Goal: Task Accomplishment & Management: Manage account settings

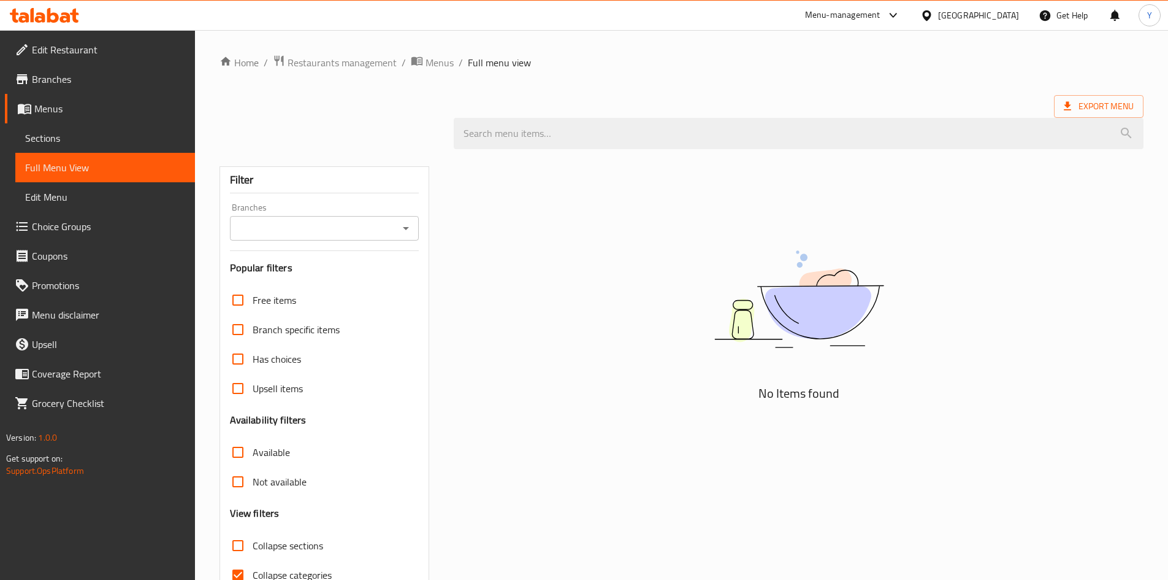
click at [957, 10] on div "[GEOGRAPHIC_DATA]" at bounding box center [978, 15] width 81 height 13
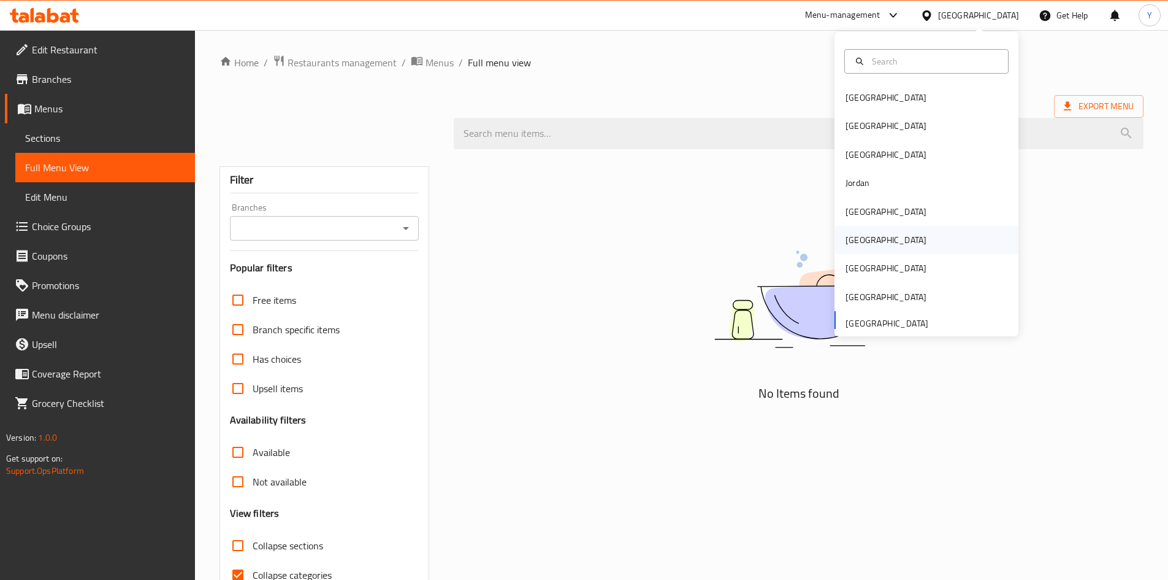
click at [859, 242] on div "[GEOGRAPHIC_DATA]" at bounding box center [886, 239] width 81 height 13
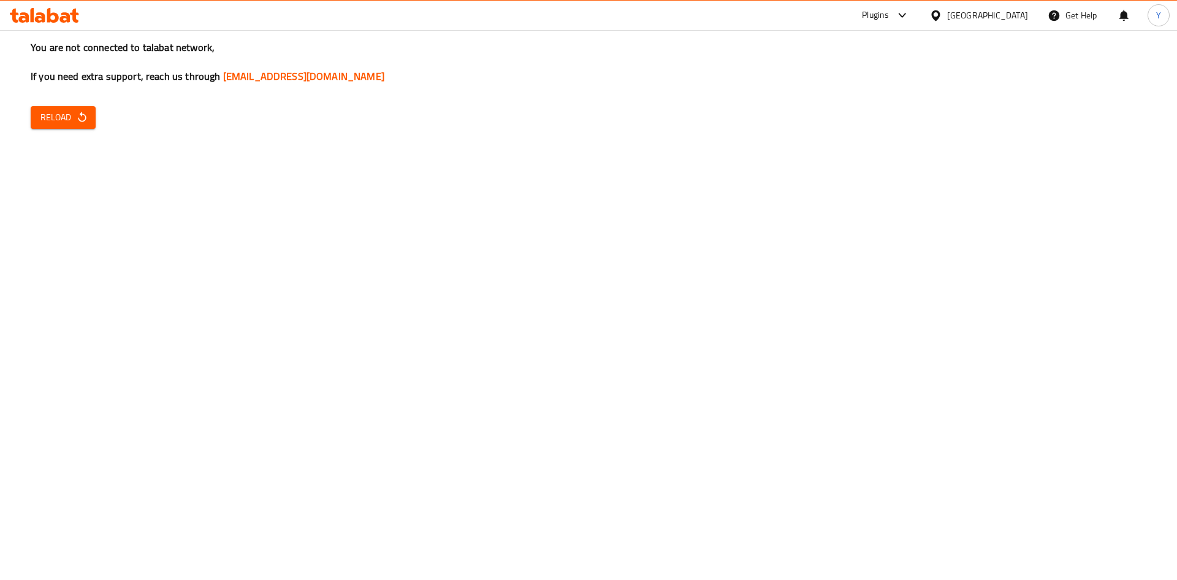
click at [947, 14] on div at bounding box center [939, 15] width 18 height 13
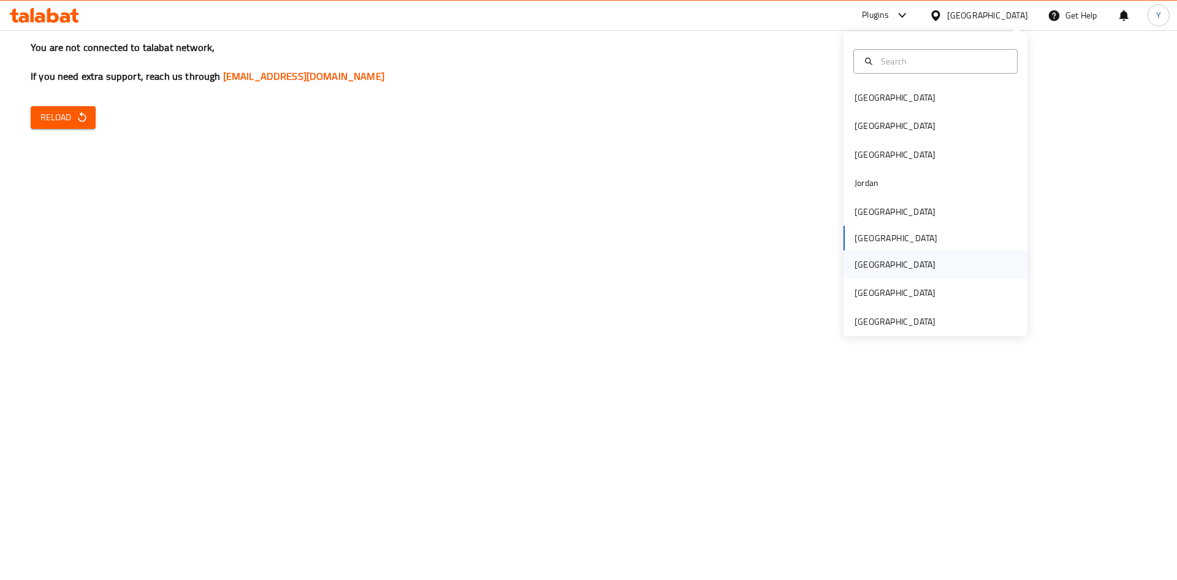
click at [871, 266] on div "[GEOGRAPHIC_DATA]" at bounding box center [895, 264] width 101 height 28
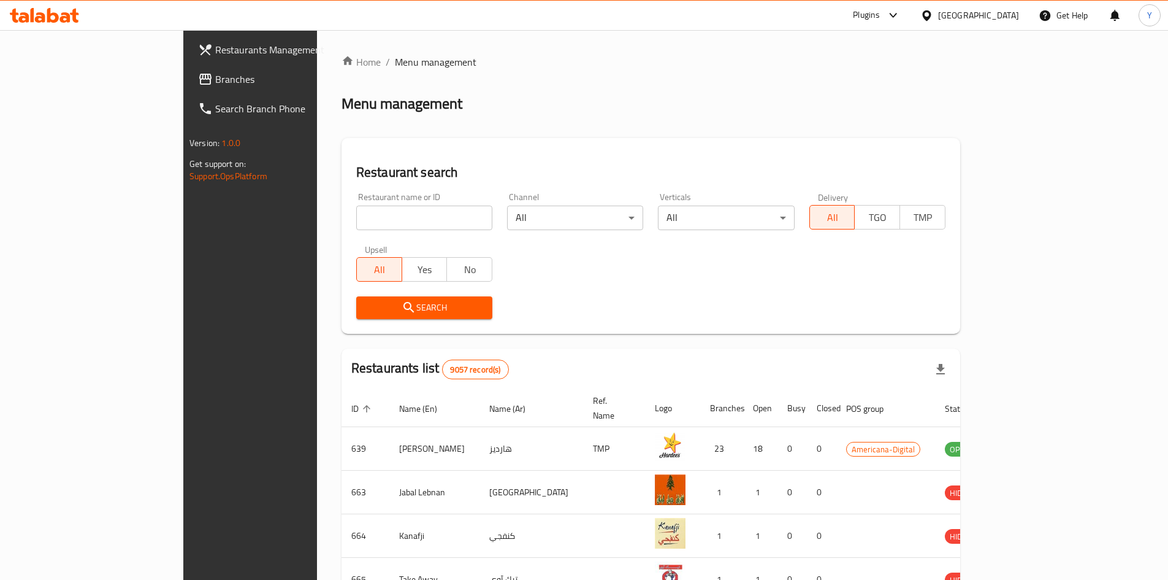
click at [215, 76] on span "Branches" at bounding box center [291, 79] width 153 height 15
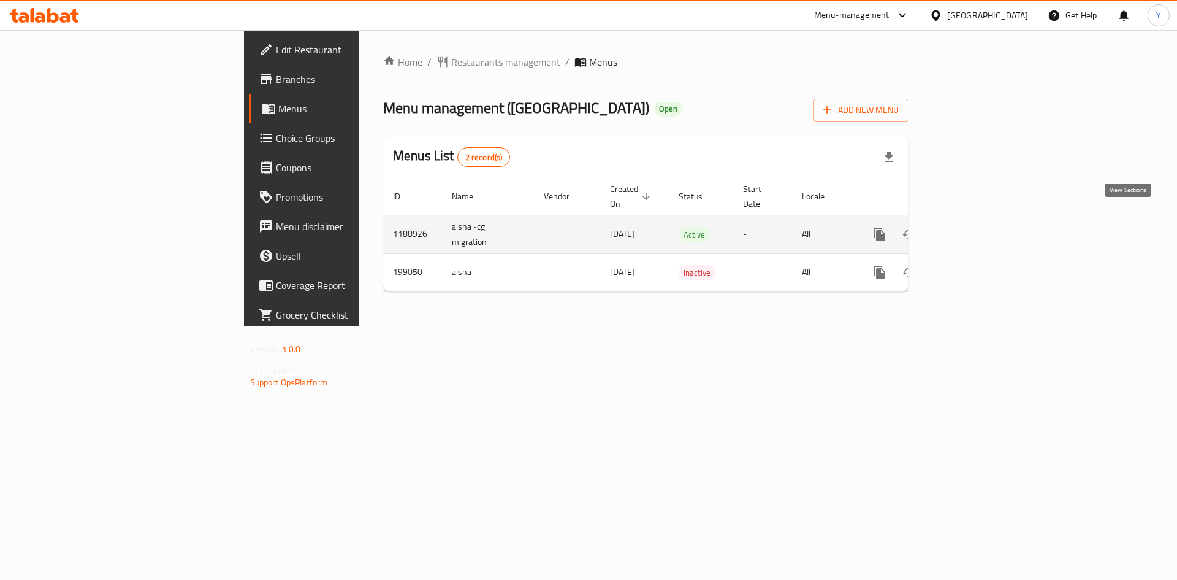
click at [983, 220] on link "enhanced table" at bounding box center [968, 234] width 29 height 29
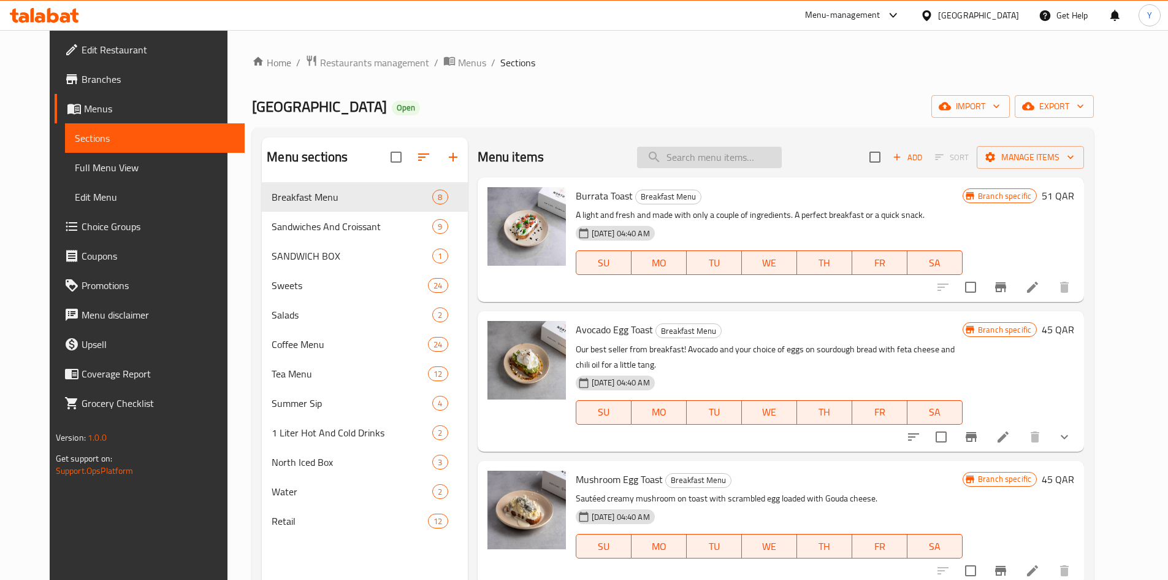
paste input "North Summer Box"
click at [736, 154] on input "search" at bounding box center [709, 157] width 145 height 21
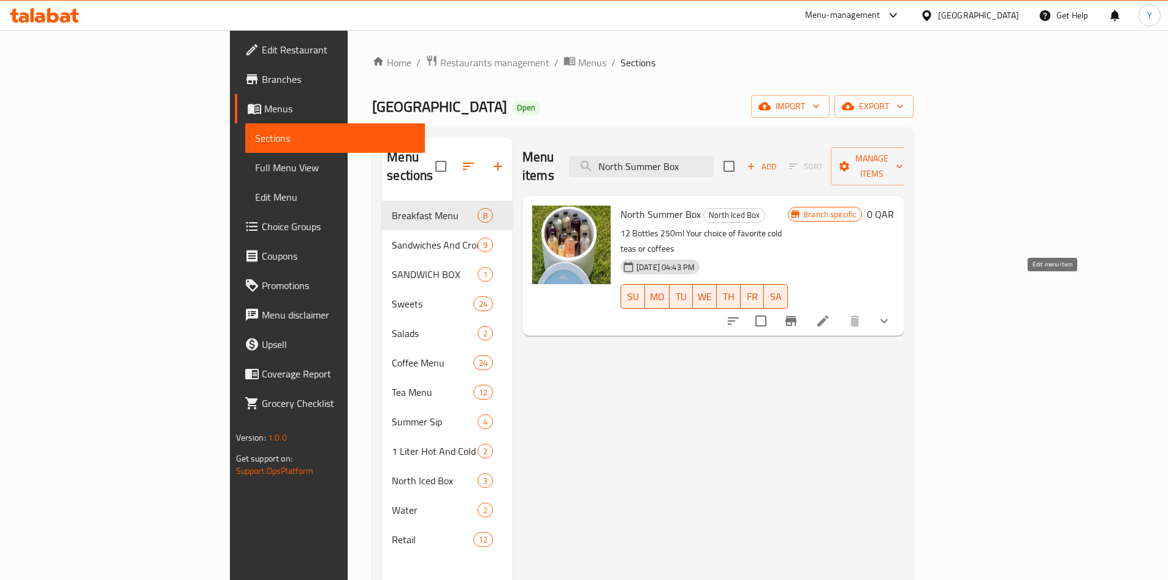
type input "North Summer Box"
click at [830, 313] on icon at bounding box center [823, 320] width 15 height 15
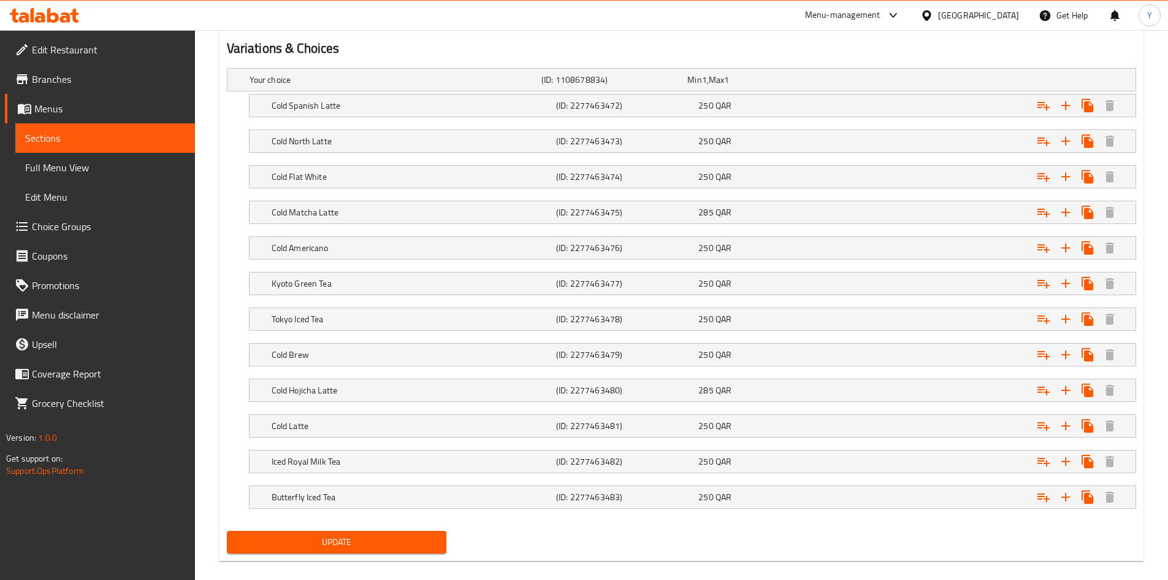
scroll to position [675, 0]
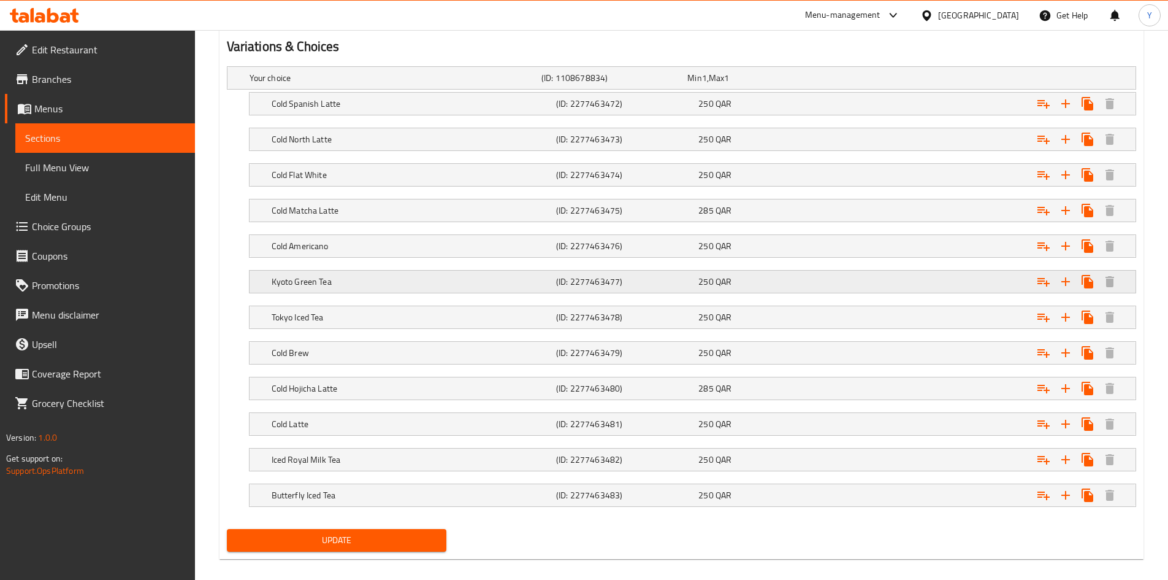
click at [667, 276] on h5 "(ID: 2277463477)" at bounding box center [624, 281] width 137 height 12
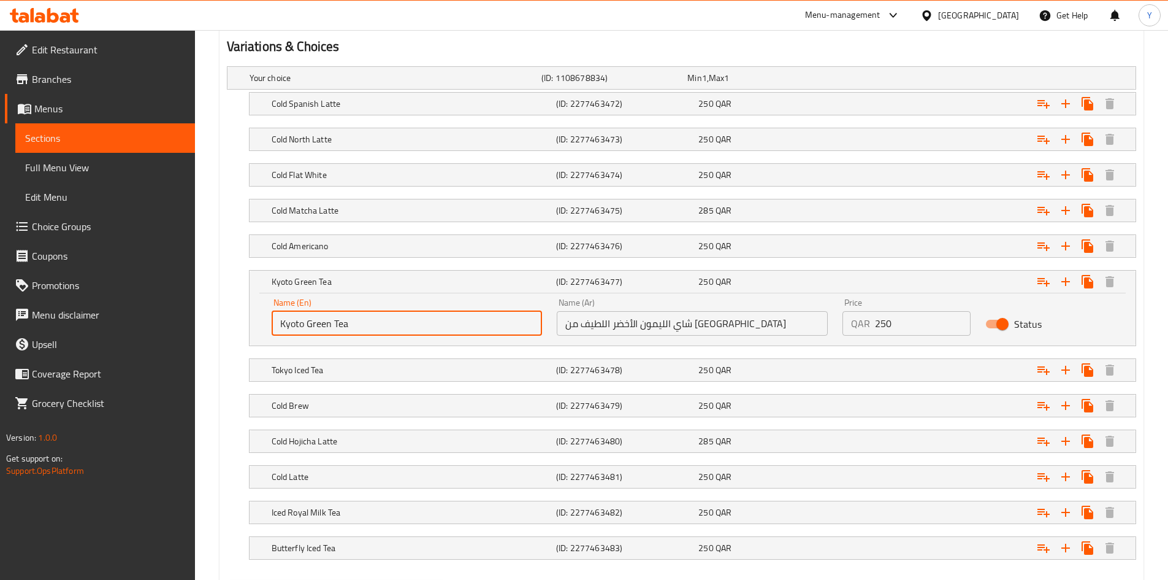
click at [372, 328] on input "Kyoto Green Tea" at bounding box center [407, 323] width 271 height 25
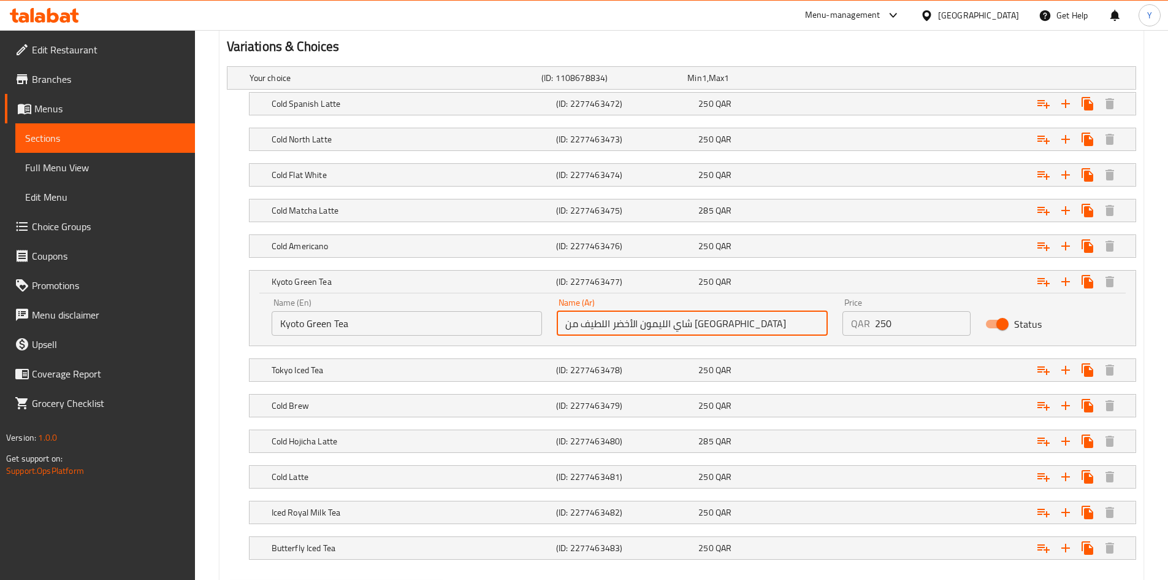
click at [672, 329] on input "شاي الليمون الأخضر اللطيف من [GEOGRAPHIC_DATA]" at bounding box center [692, 323] width 271 height 25
paste input "كيوتو الأخضر"
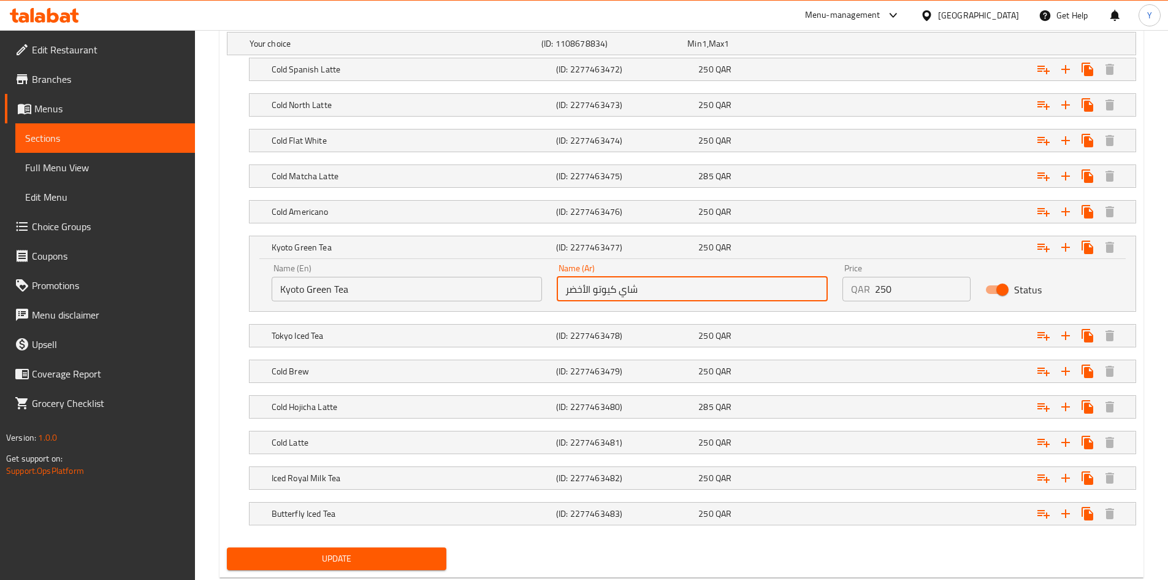
scroll to position [741, 0]
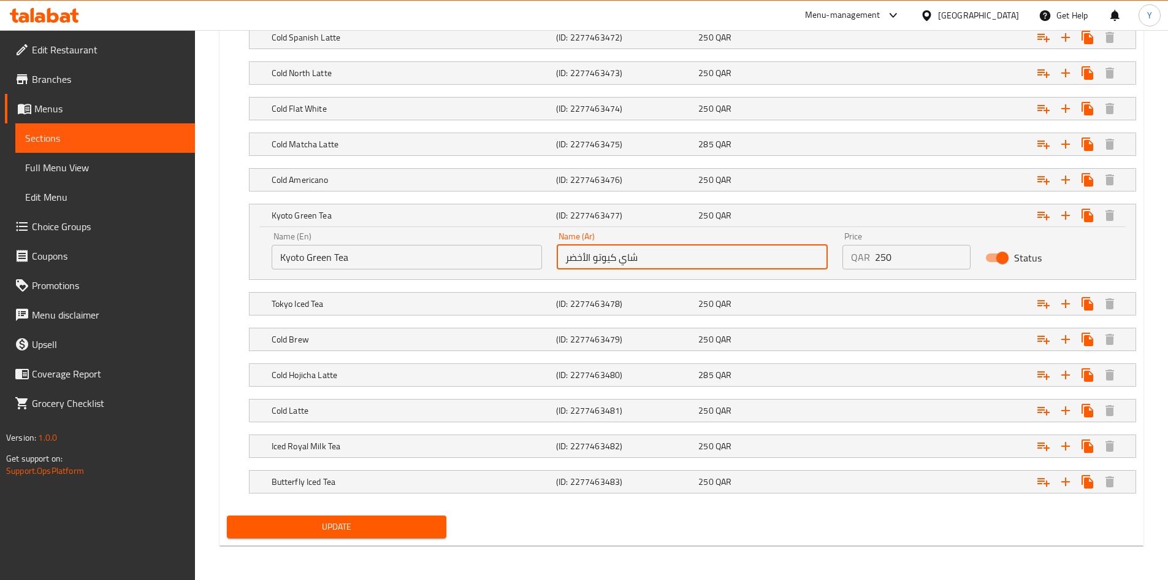
type input "شاي كيوتو الأخضر"
click at [382, 527] on span "Update" at bounding box center [337, 526] width 201 height 15
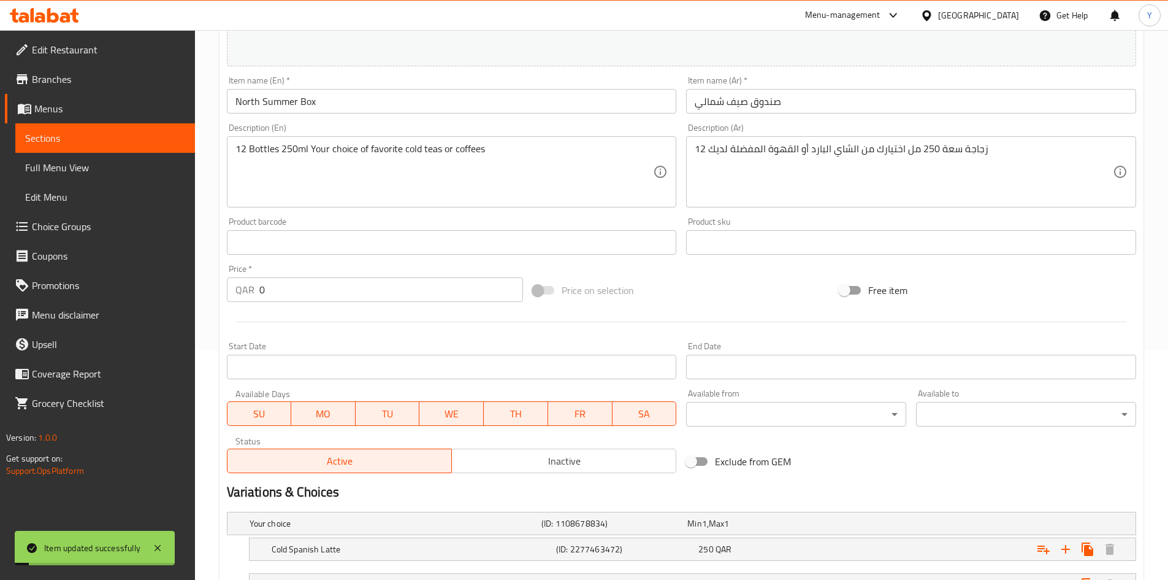
scroll to position [66, 0]
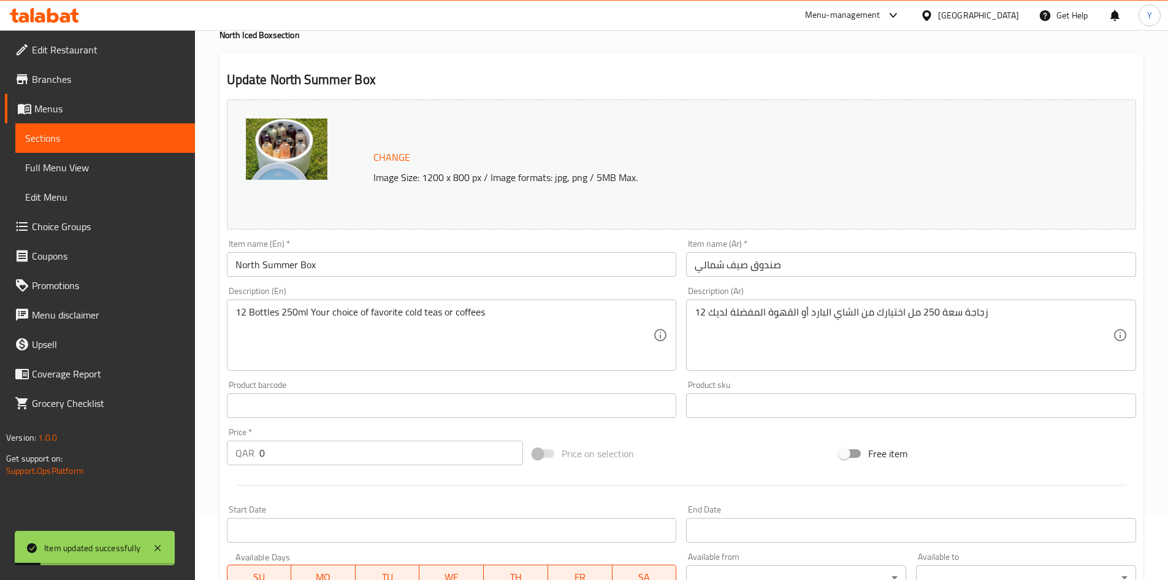
click at [332, 266] on input "North Summer Box" at bounding box center [452, 264] width 450 height 25
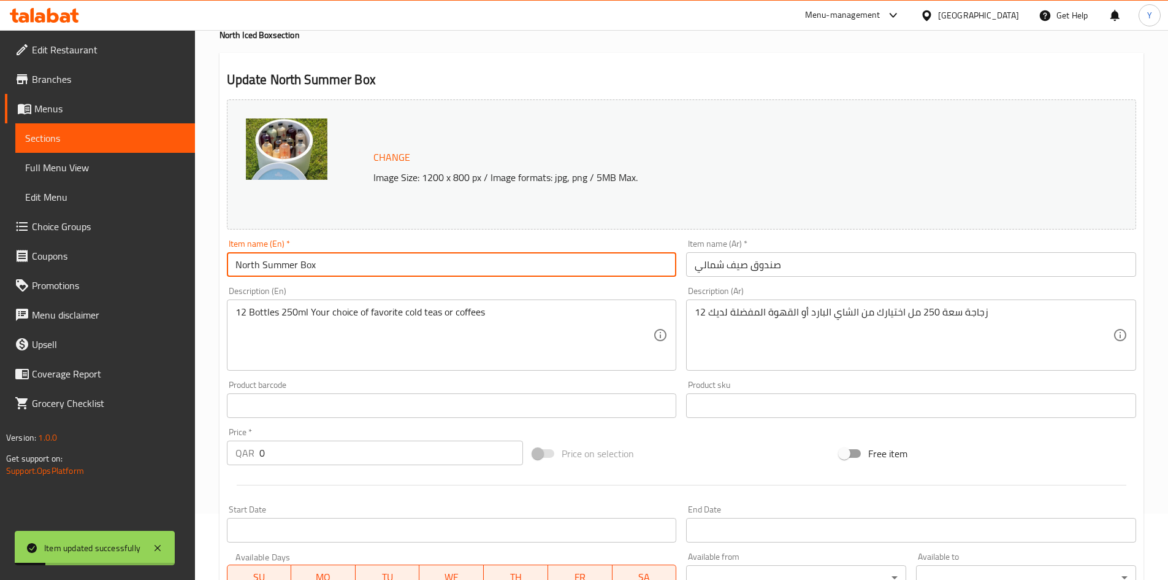
click at [332, 266] on input "North Summer Box" at bounding box center [452, 264] width 450 height 25
click at [109, 166] on span "Full Menu View" at bounding box center [105, 167] width 160 height 15
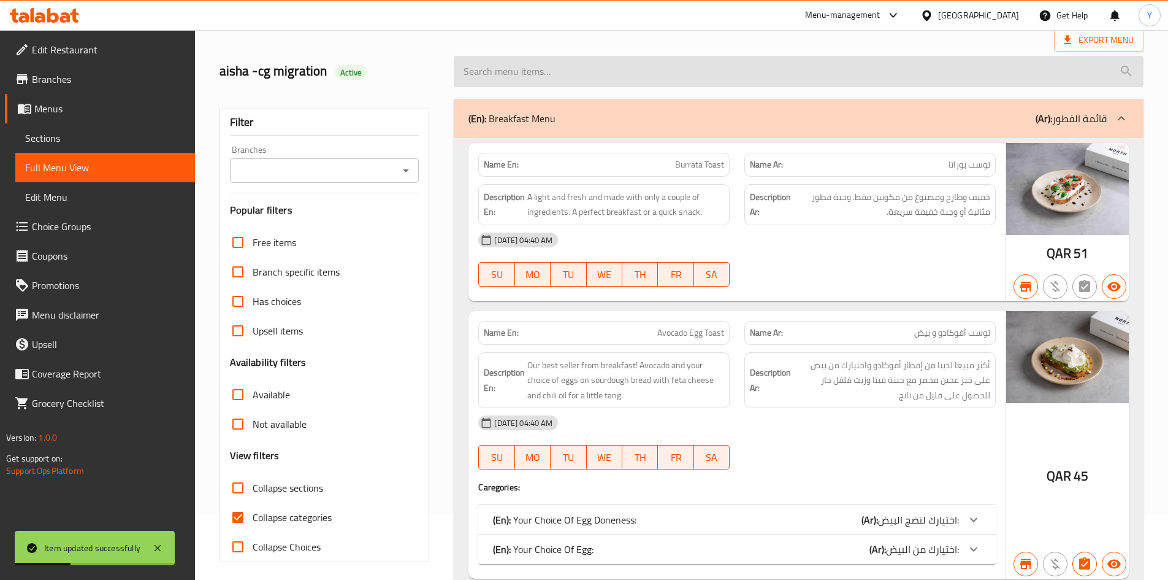
click at [732, 72] on input "search" at bounding box center [799, 71] width 690 height 31
paste input "North Summer Box"
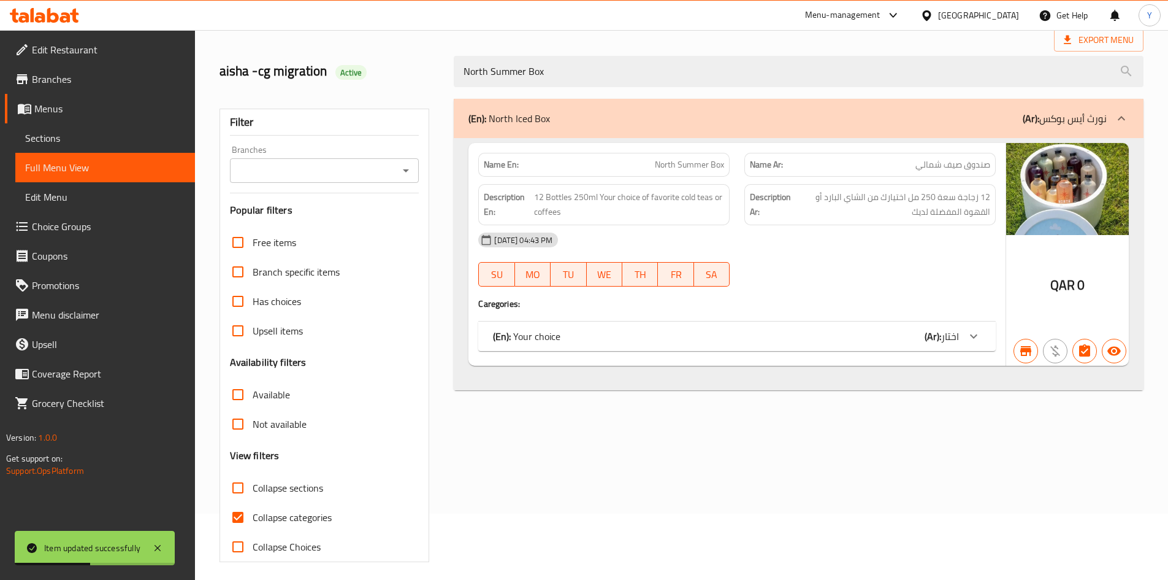
type input "North Summer Box"
click at [841, 337] on div "(En): Your choice (Ar): اختار" at bounding box center [726, 336] width 466 height 15
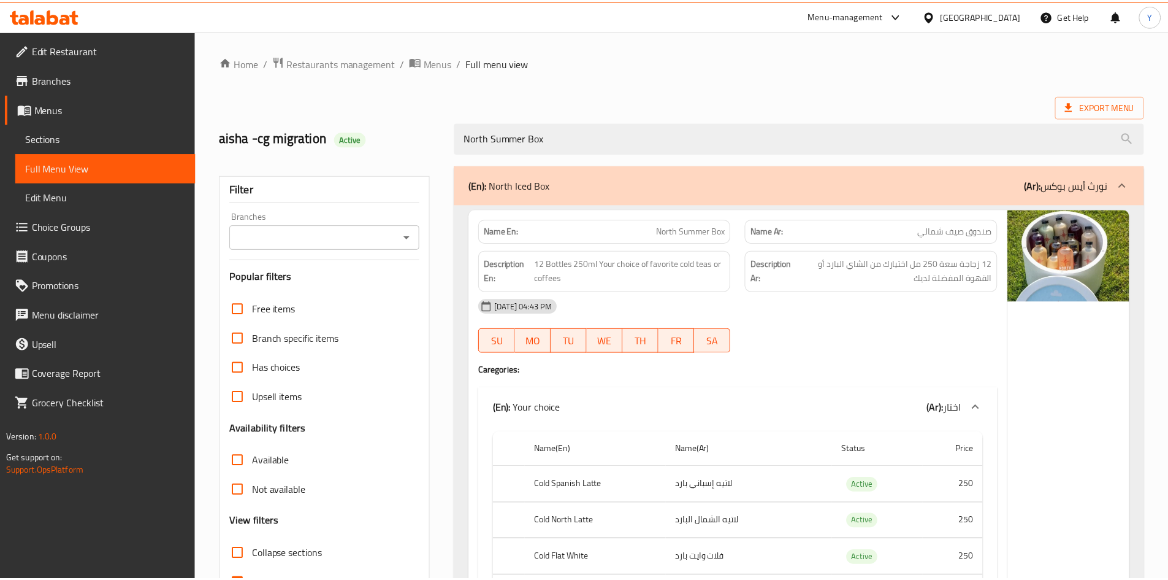
scroll to position [404, 0]
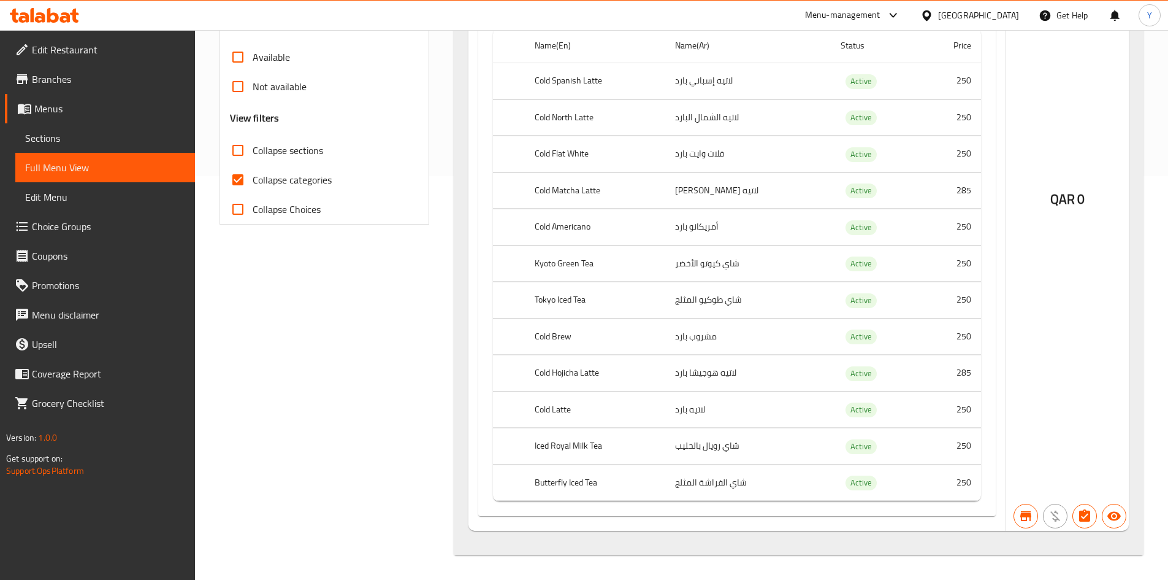
click at [1004, 14] on div "[GEOGRAPHIC_DATA]" at bounding box center [978, 15] width 81 height 13
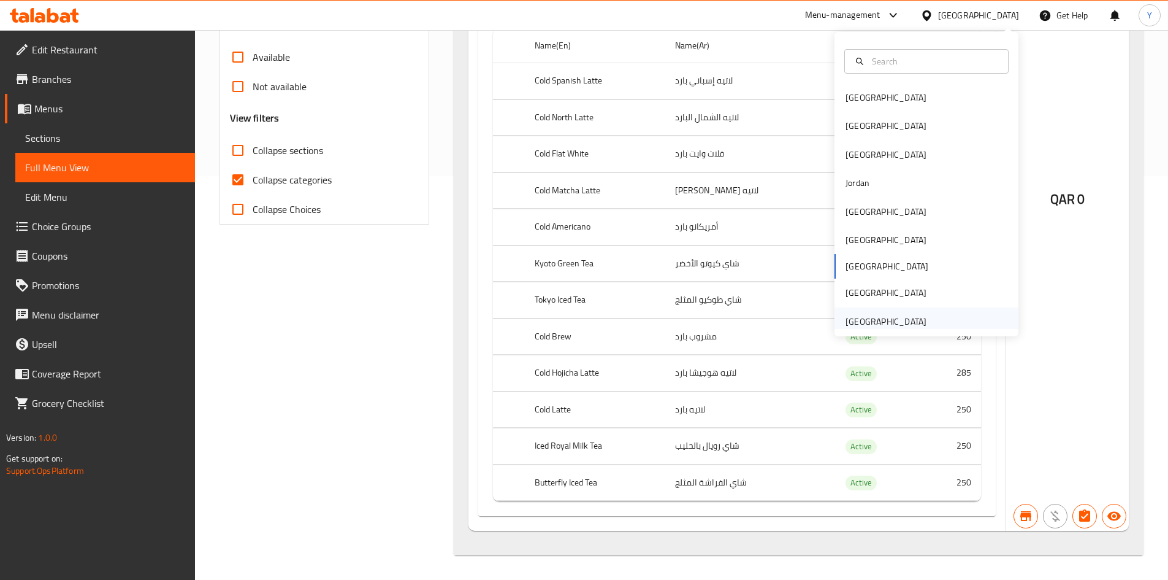
click at [914, 318] on div "[GEOGRAPHIC_DATA]" at bounding box center [886, 321] width 81 height 13
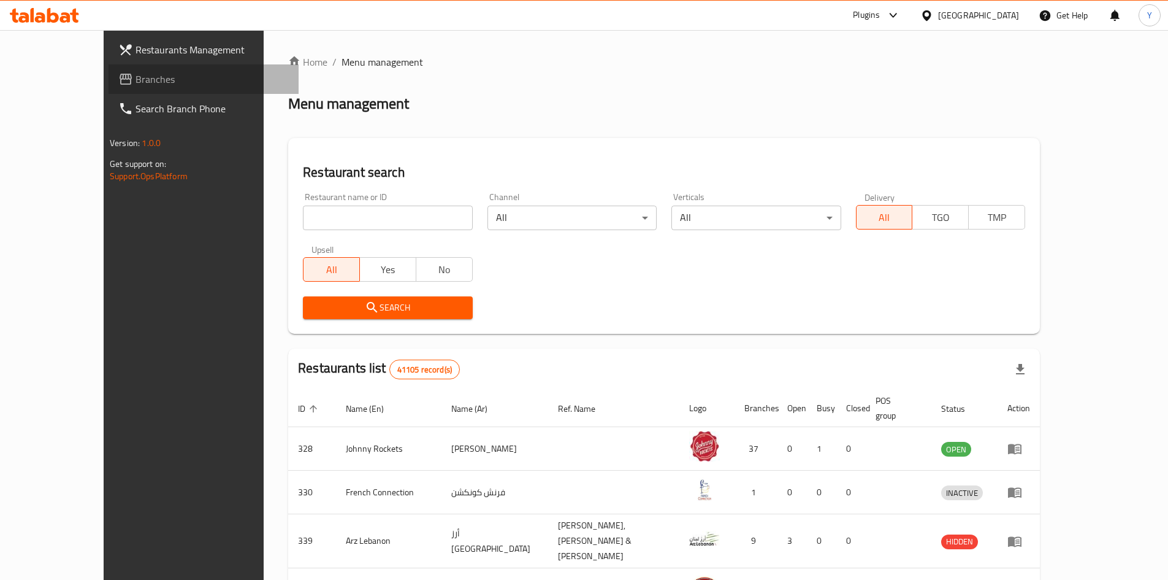
click at [136, 86] on span "Branches" at bounding box center [212, 79] width 153 height 15
